Goal: Navigation & Orientation: Find specific page/section

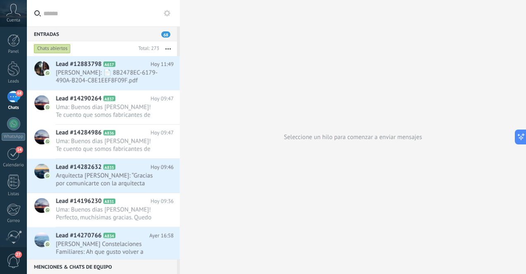
scroll to position [93, 0]
click at [94, 82] on span "[PERSON_NAME]: 📄 8B2478EC-6179-490A-B204-C8E1EEF8F09F.pdf" at bounding box center [107, 77] width 102 height 16
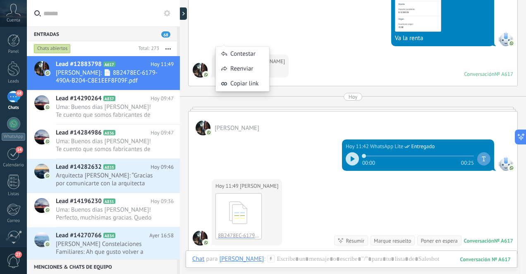
scroll to position [1137, 0]
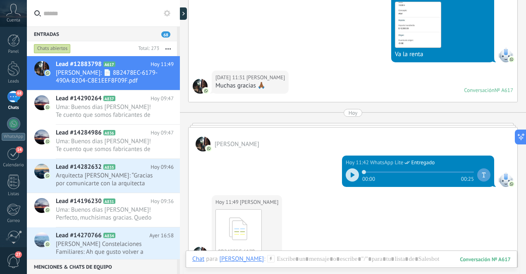
click at [15, 101] on div "68" at bounding box center [13, 97] width 13 height 12
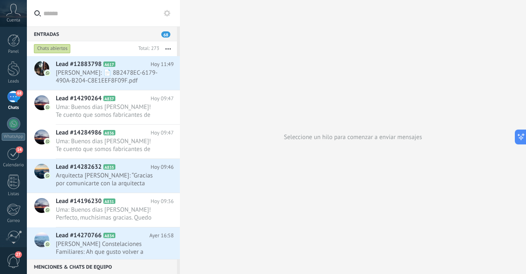
click at [13, 95] on div "68" at bounding box center [13, 97] width 13 height 12
click at [16, 49] on div "Panel" at bounding box center [14, 51] width 24 height 5
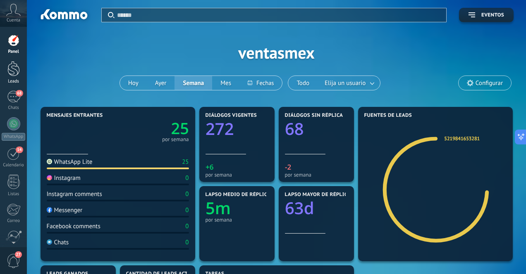
click at [17, 76] on div at bounding box center [13, 68] width 12 height 15
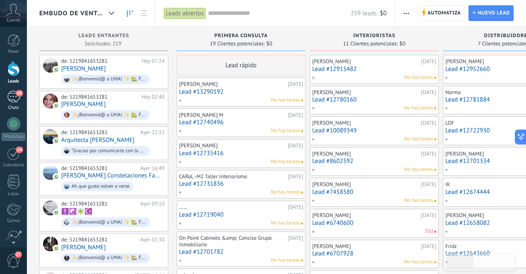
click at [12, 96] on div "68" at bounding box center [13, 97] width 13 height 12
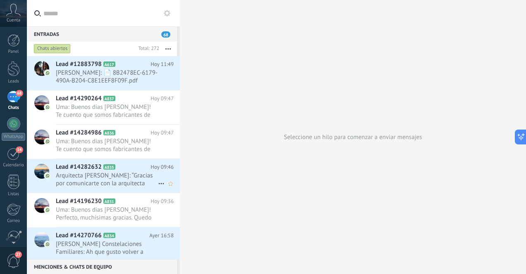
click at [102, 179] on span "Arquitecta [PERSON_NAME]: “Gracias por comunicarte con la arquitecta [PERSON_NA…" at bounding box center [107, 180] width 102 height 16
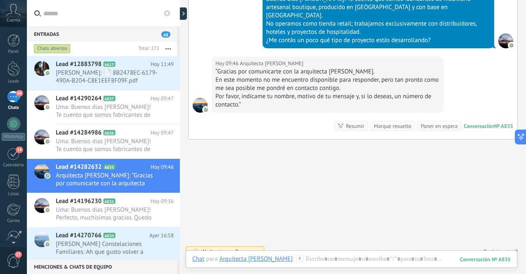
scroll to position [232, 0]
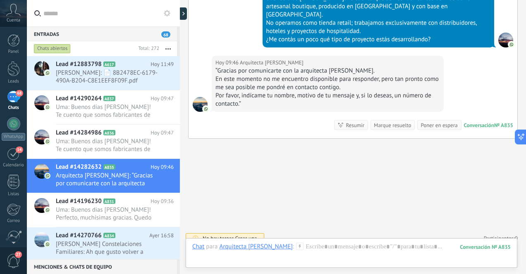
click at [16, 103] on div "68" at bounding box center [13, 97] width 13 height 12
